Goal: Transaction & Acquisition: Purchase product/service

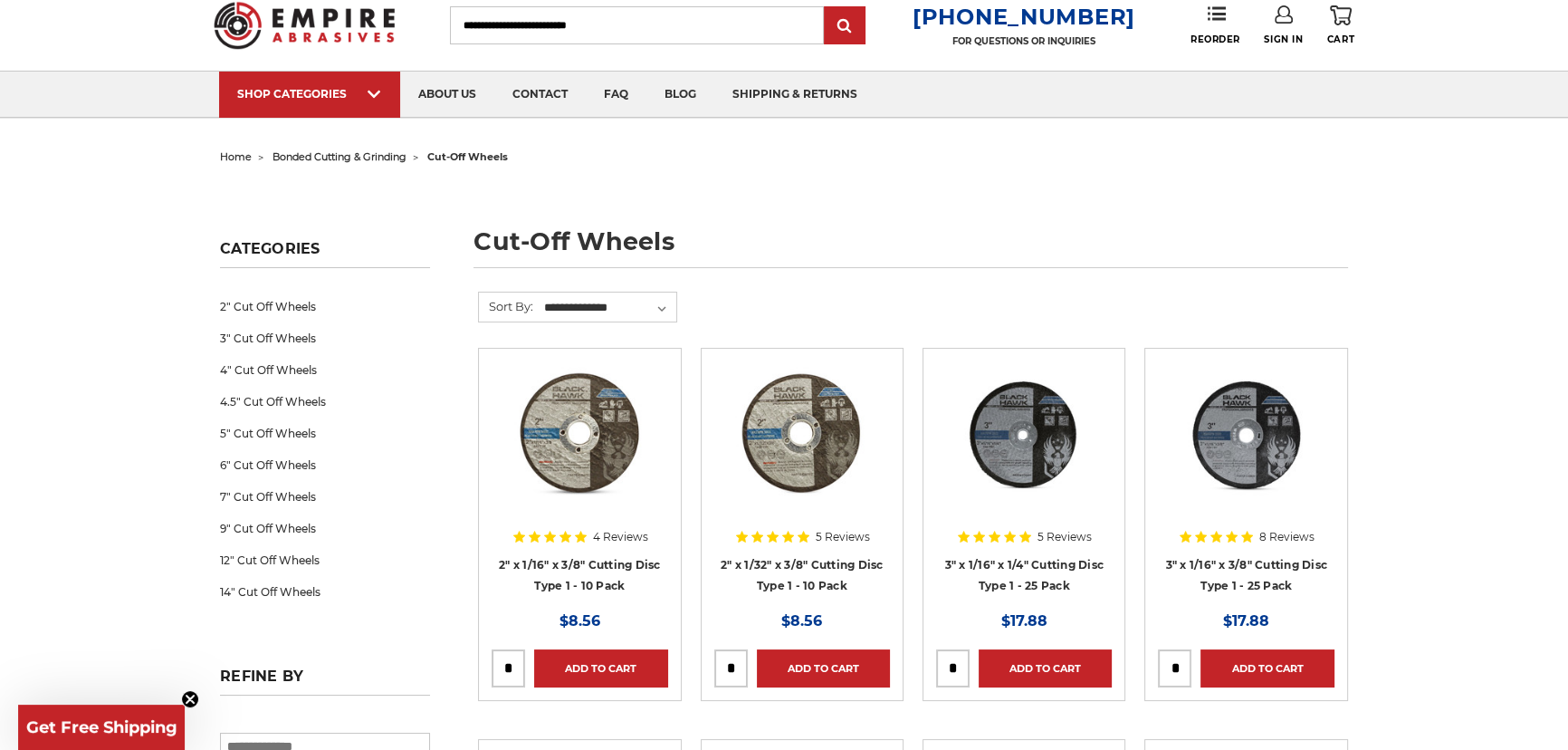
scroll to position [328, 0]
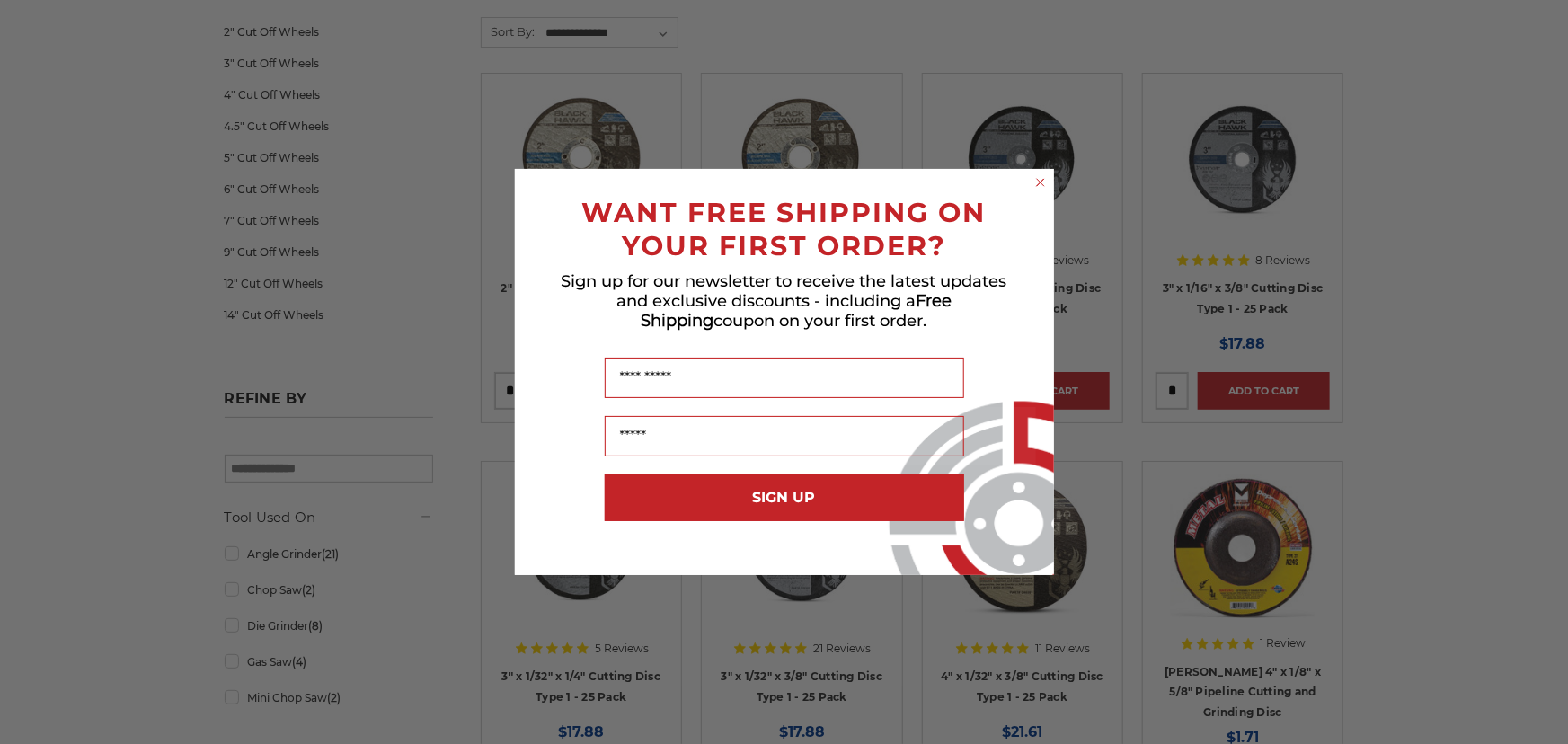
click at [1043, 180] on icon "Close dialog" at bounding box center [1041, 183] width 7 height 7
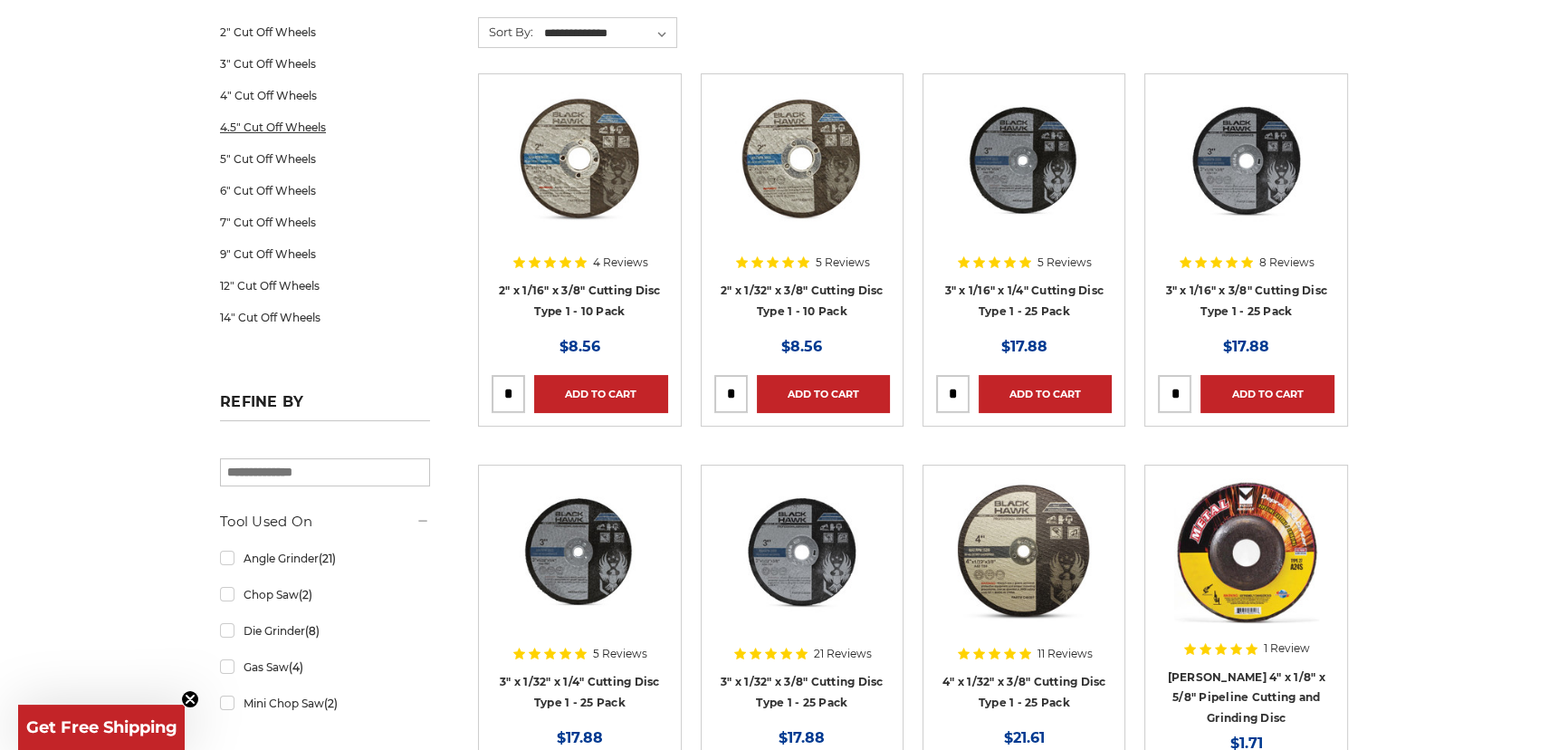
click at [278, 121] on link "4.5" Cut Off Wheels" at bounding box center [325, 127] width 210 height 32
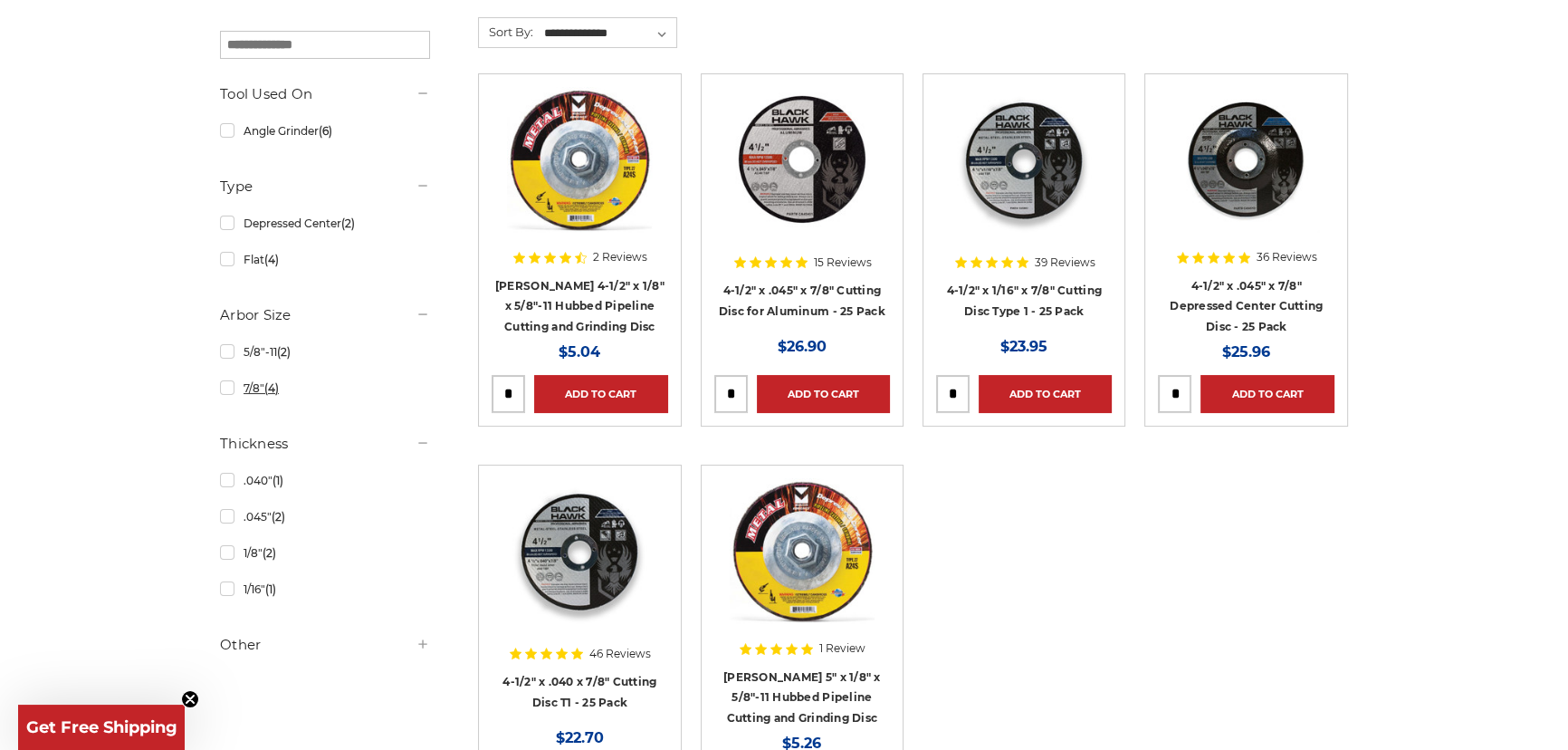
scroll to position [411, 0]
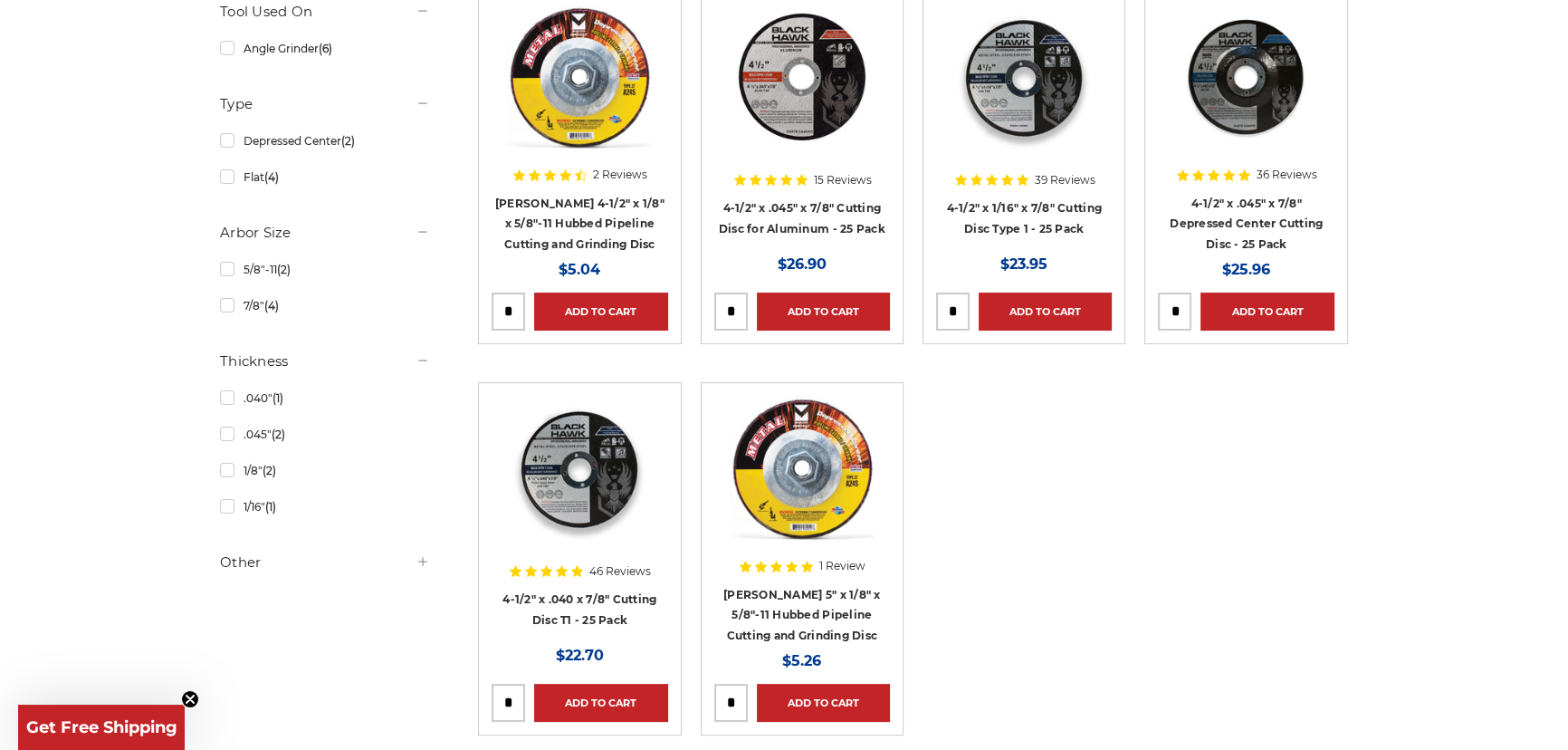
click at [972, 85] on img at bounding box center [1024, 77] width 145 height 145
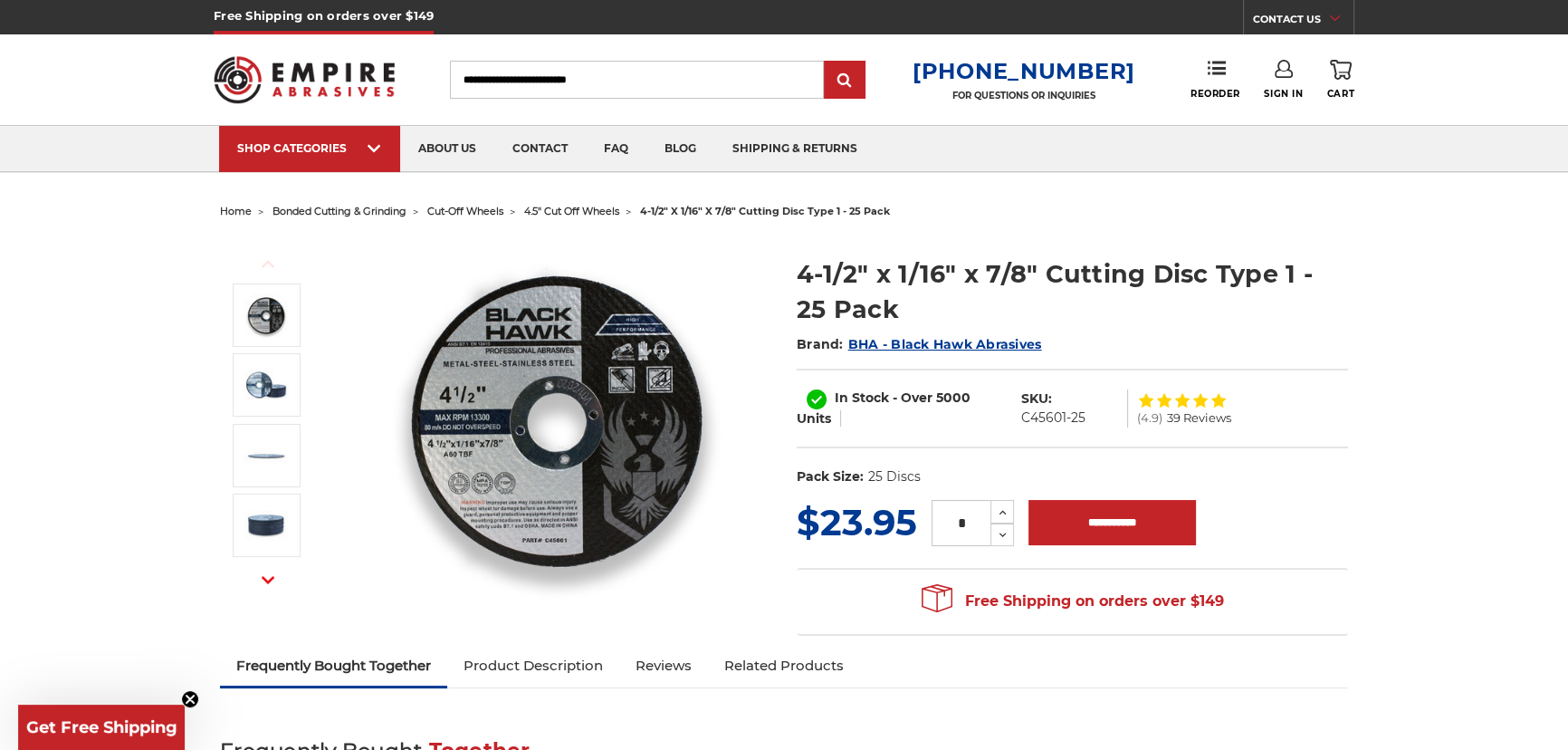
click at [576, 353] on img at bounding box center [556, 418] width 362 height 362
click at [614, 156] on link "faq" at bounding box center [616, 149] width 60 height 47
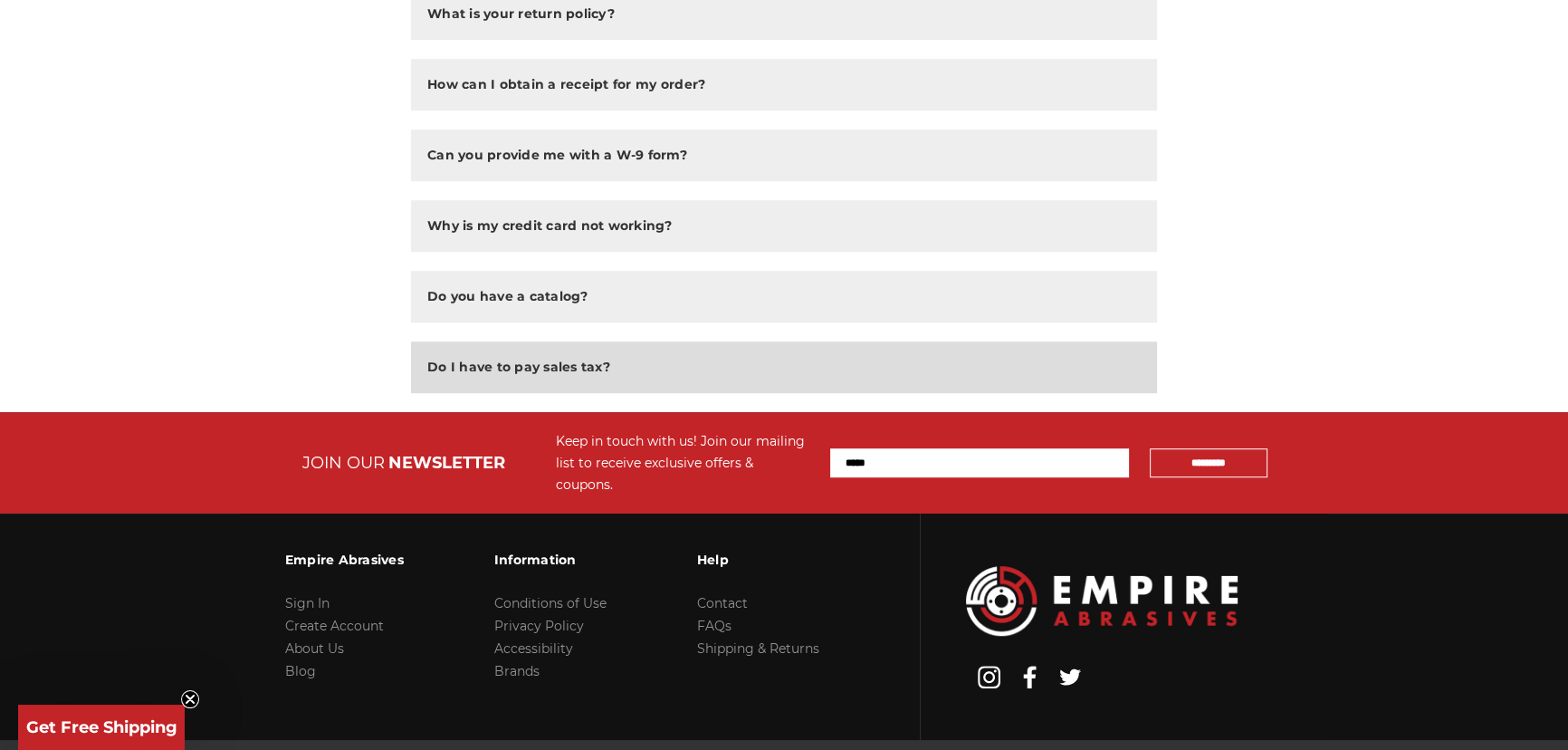
scroll to position [1168, 0]
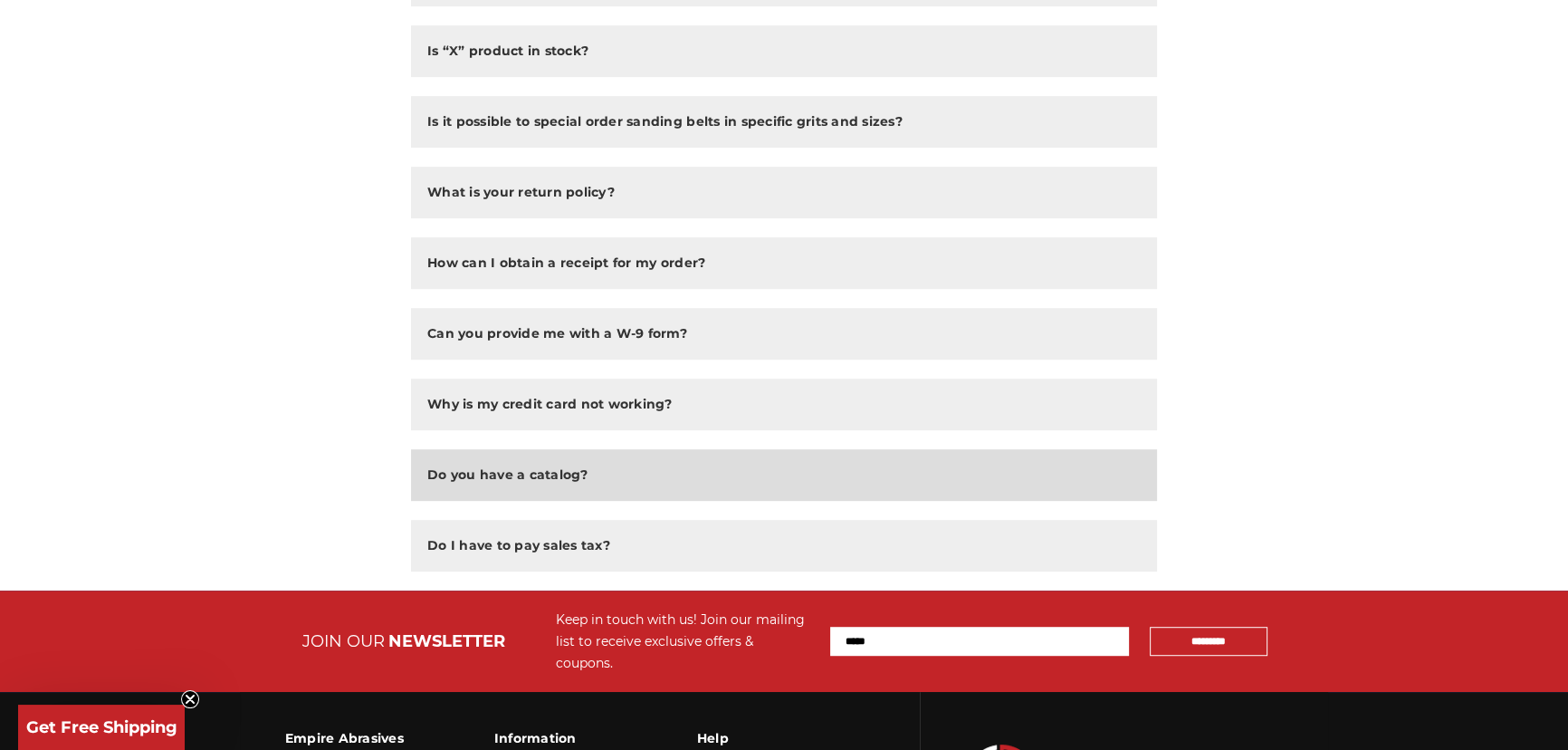
click at [545, 485] on button "Do you have a catalog?" at bounding box center [784, 475] width 746 height 51
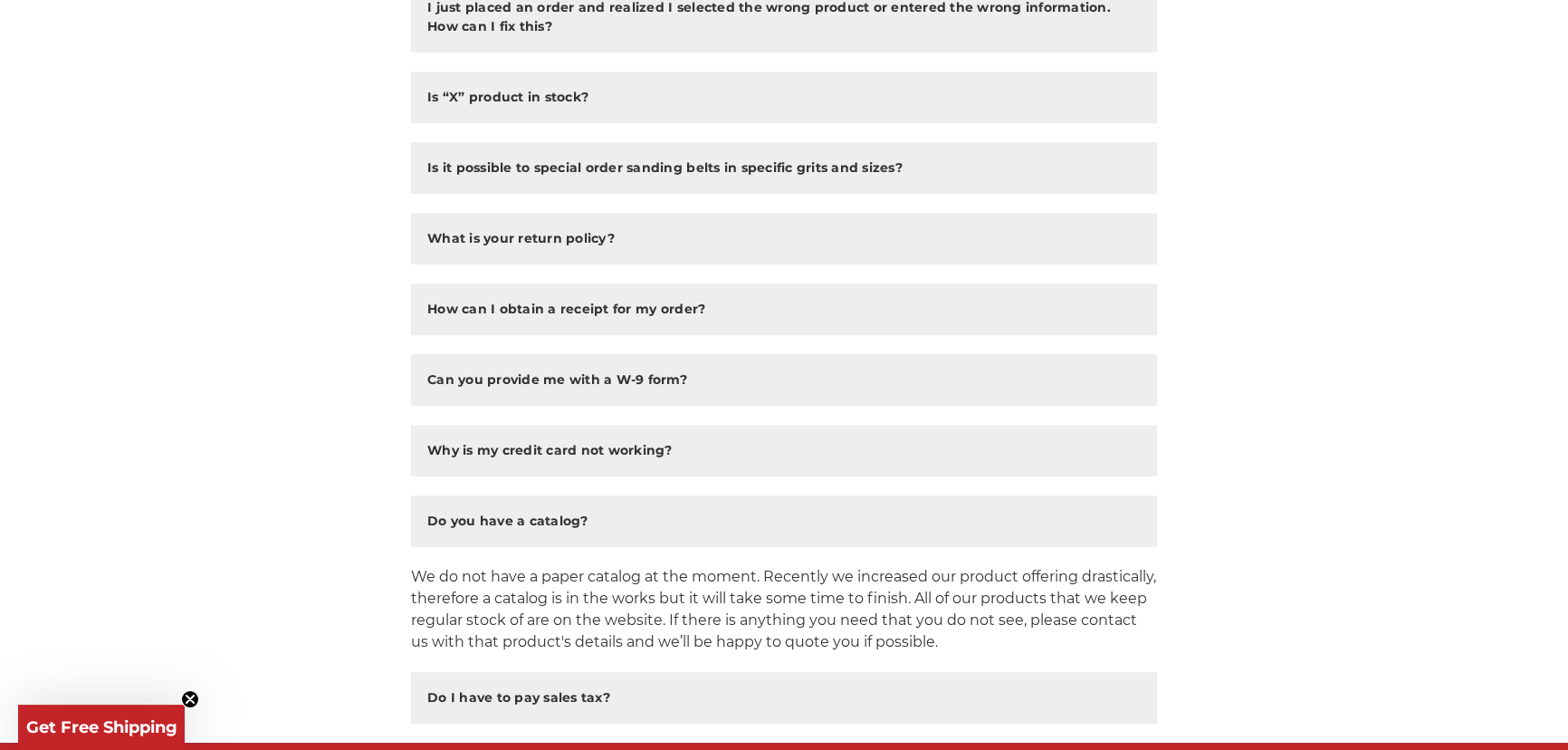
scroll to position [1003, 0]
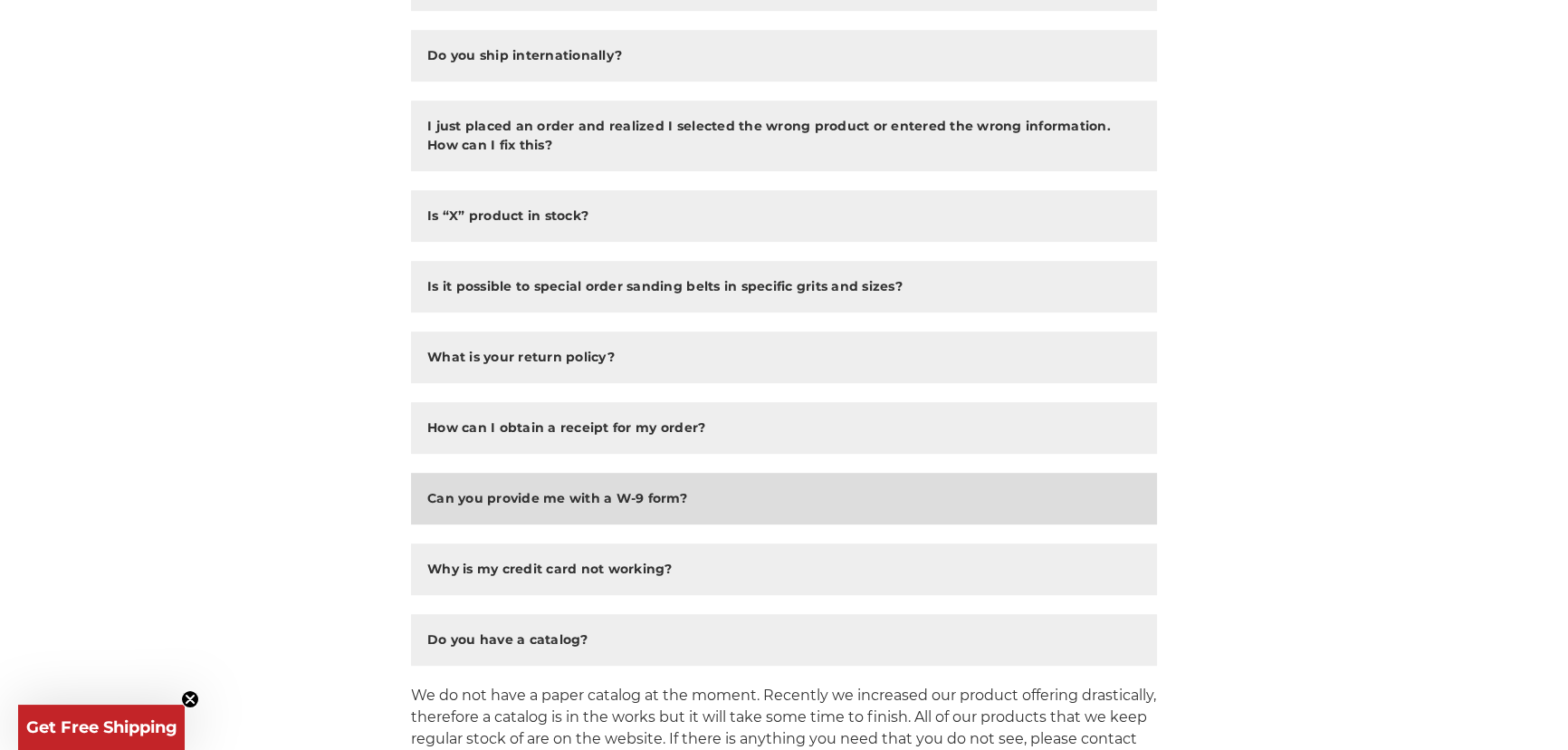
click at [587, 521] on button "Can you provide me with a W-9 form?" at bounding box center [784, 498] width 746 height 51
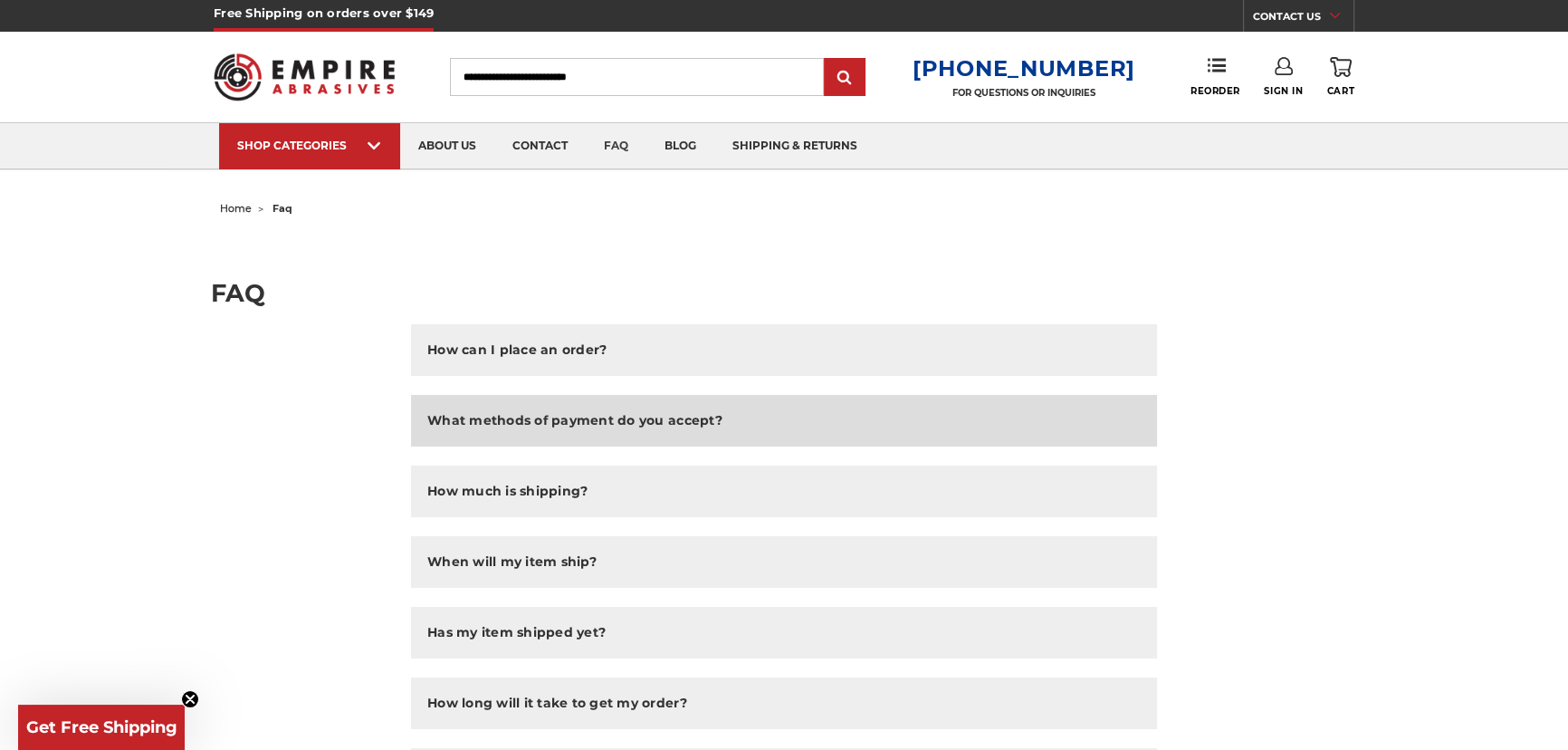
scroll to position [0, 0]
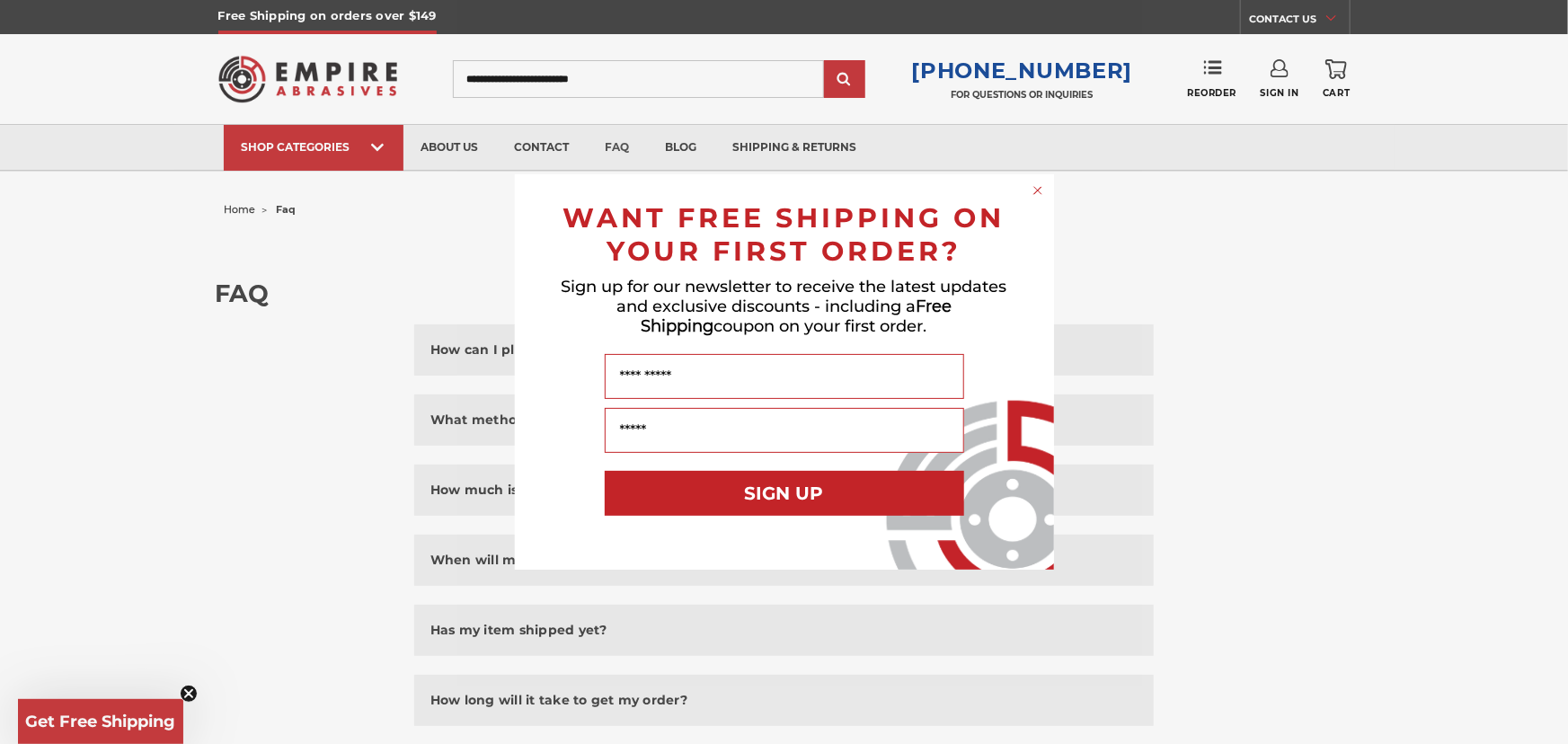
click at [1032, 185] on circle "Close dialog" at bounding box center [1037, 191] width 17 height 17
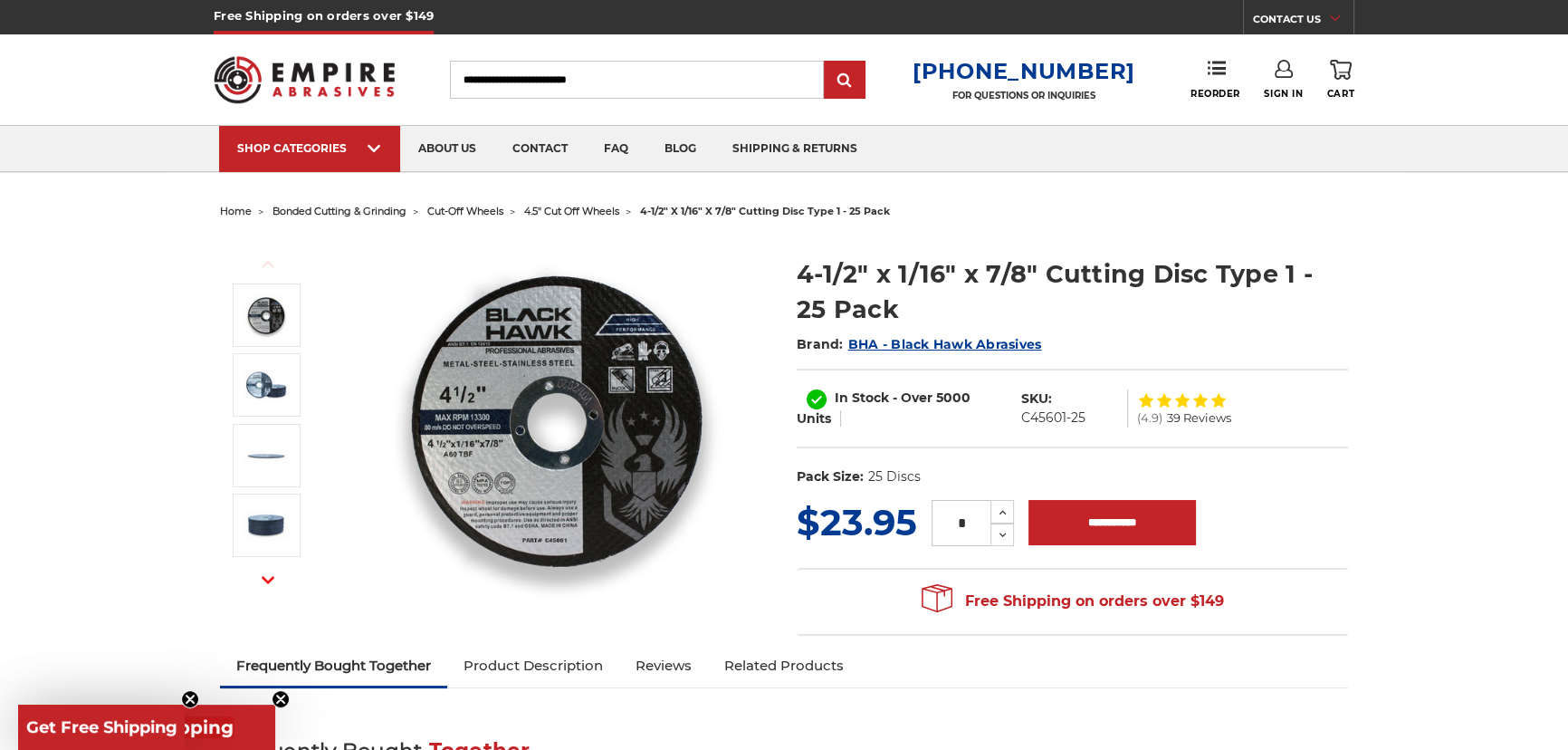
click at [573, 400] on img at bounding box center [556, 418] width 362 height 362
